Goal: Information Seeking & Learning: Learn about a topic

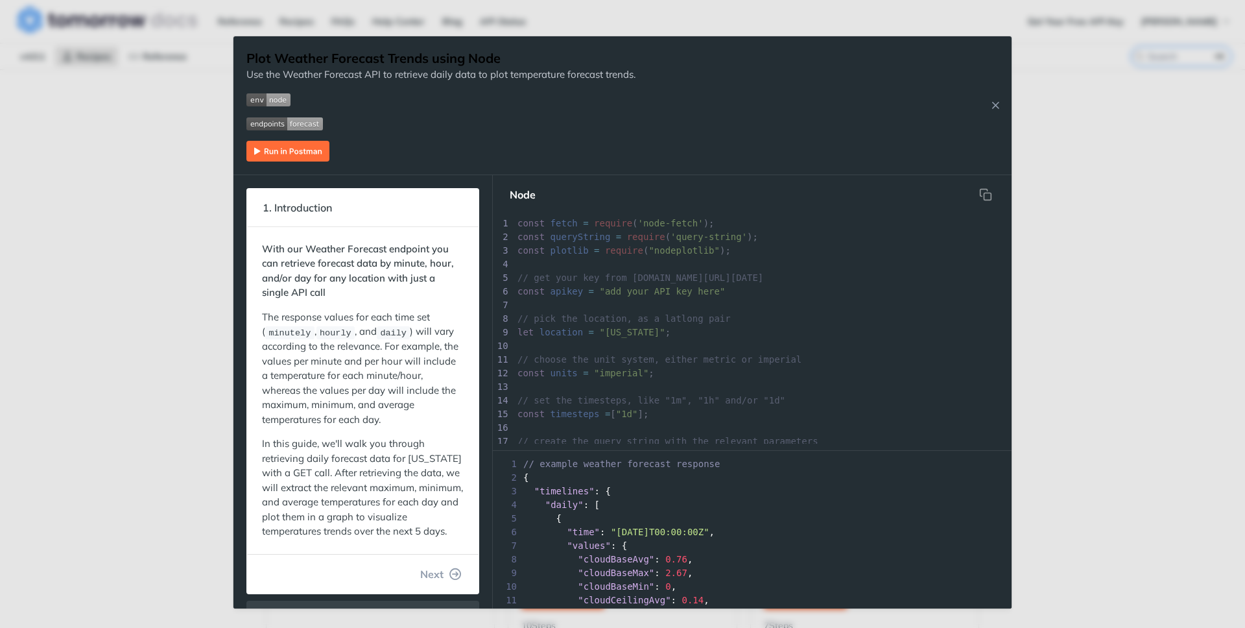
click at [139, 44] on div "Jump to Content Reference Recipes FAQs Help Center Blog API Status Recipes Refe…" at bounding box center [622, 314] width 1245 height 628
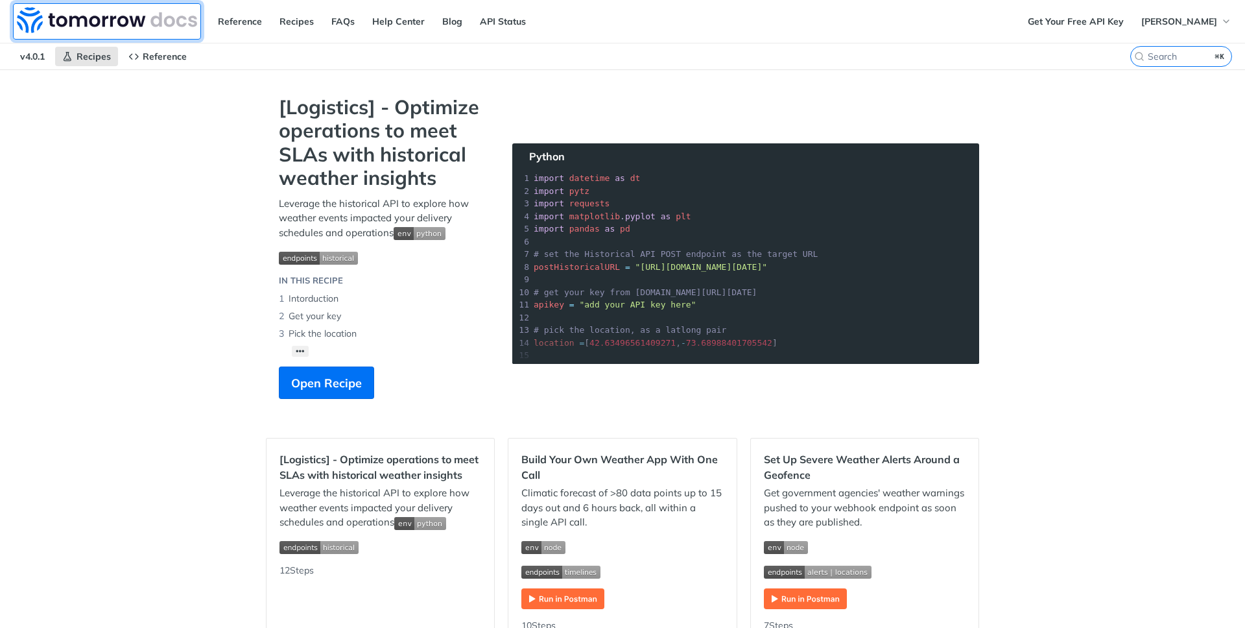
click at [107, 14] on img at bounding box center [107, 20] width 180 height 26
